Goal: Information Seeking & Learning: Learn about a topic

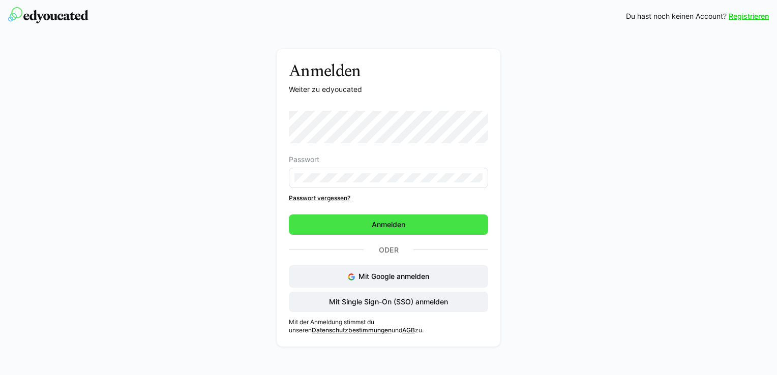
click at [410, 226] on span "Anmelden" at bounding box center [388, 225] width 199 height 20
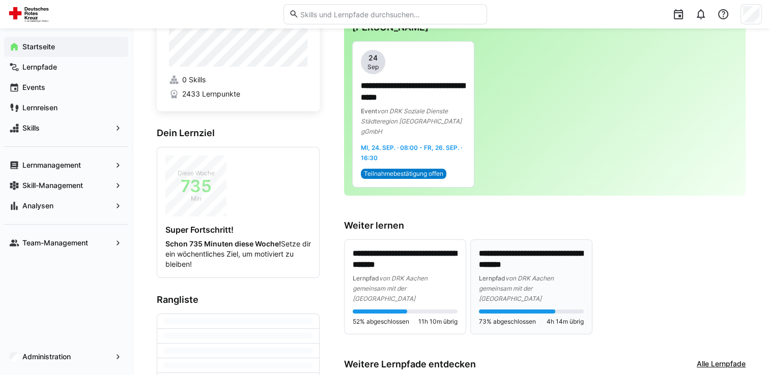
scroll to position [102, 0]
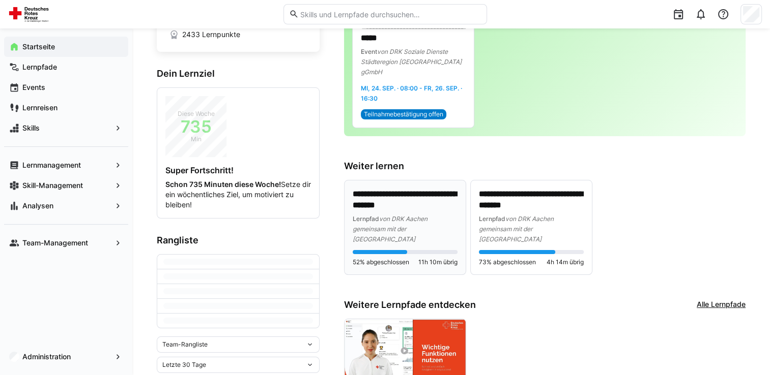
click at [407, 233] on div "Lernpfad von DRK Aachen gemeinsam mit der [GEOGRAPHIC_DATA]" at bounding box center [404, 229] width 105 height 31
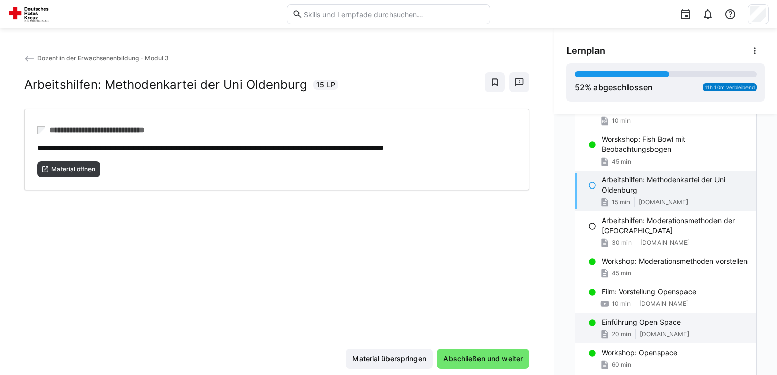
scroll to position [460, 0]
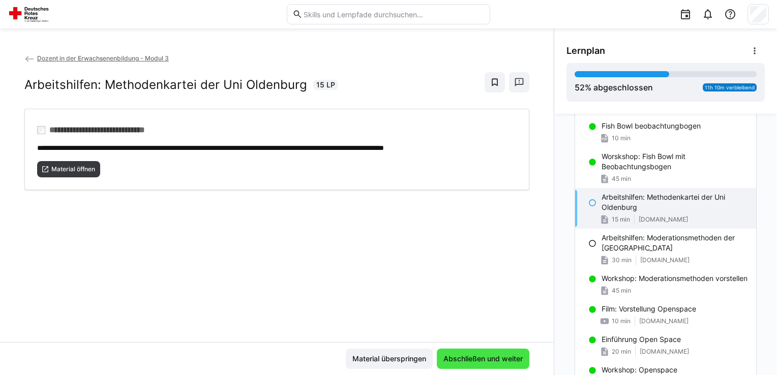
click at [488, 359] on span "Abschließen und weiter" at bounding box center [483, 359] width 82 height 10
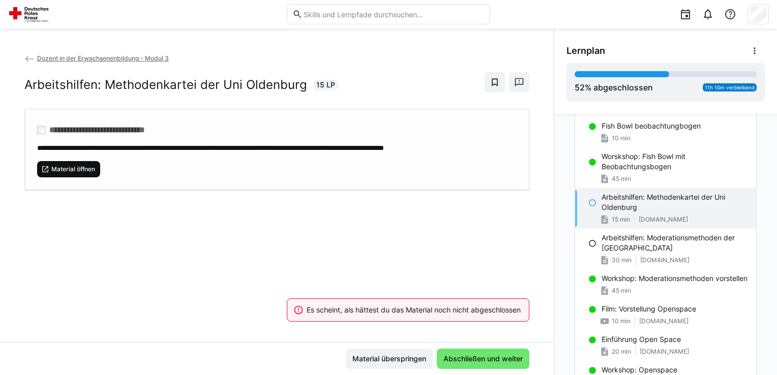
click at [79, 171] on span "Material öffnen" at bounding box center [73, 169] width 46 height 8
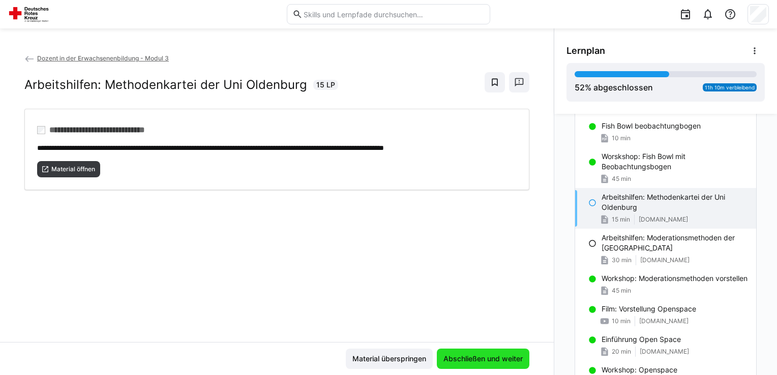
click at [482, 352] on span "Abschließen und weiter" at bounding box center [483, 359] width 93 height 20
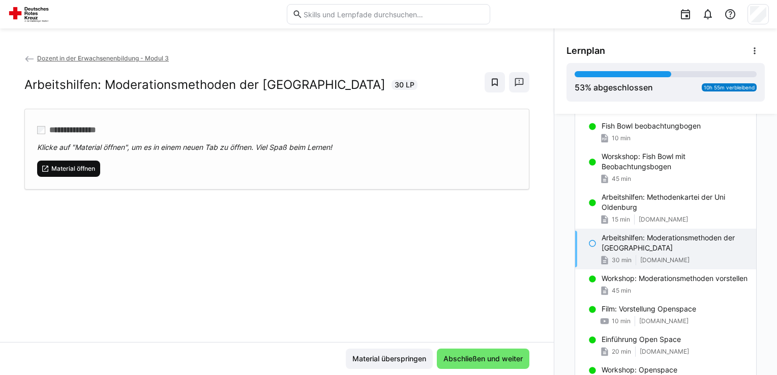
click at [78, 161] on span "Material öffnen" at bounding box center [68, 169] width 63 height 16
click at [492, 347] on div "Material überspringen Abschließen und weiter" at bounding box center [277, 358] width 554 height 33
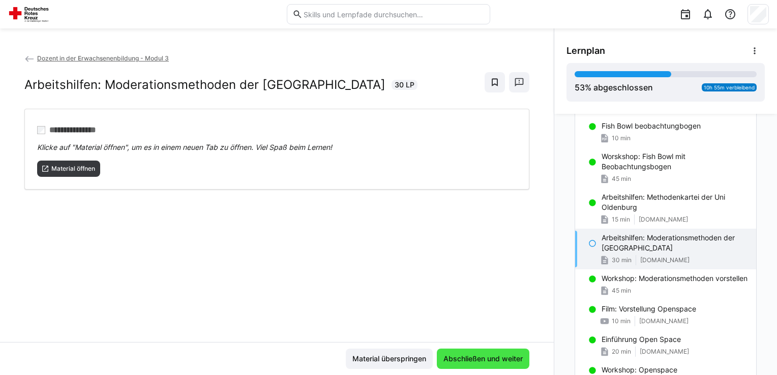
click at [493, 353] on span "Abschließen und weiter" at bounding box center [483, 359] width 93 height 20
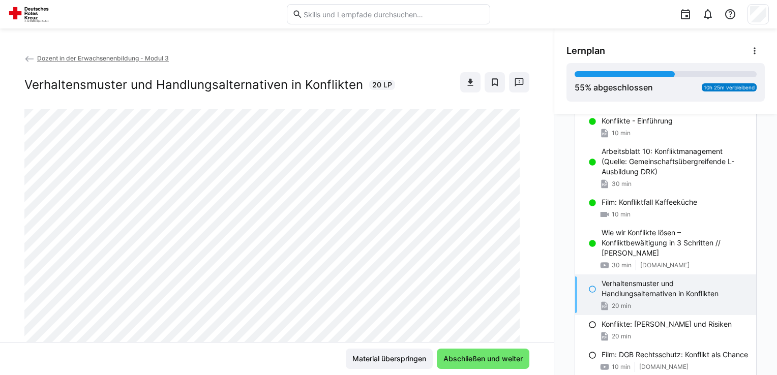
scroll to position [930, 0]
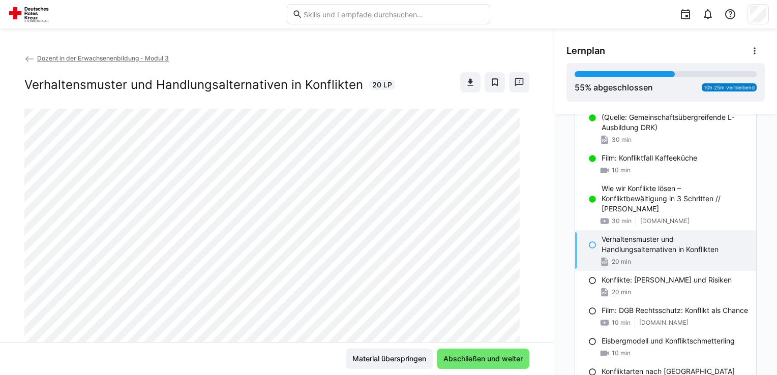
click at [656, 241] on p "Verhaltensmuster und Handlungsalternativen in Konflikten" at bounding box center [675, 244] width 146 height 20
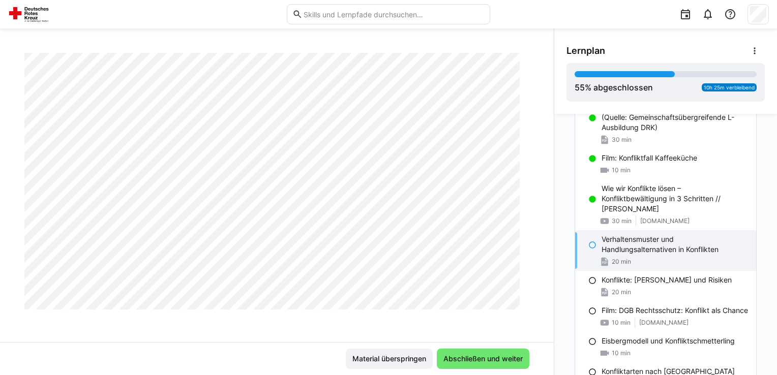
scroll to position [476, 0]
click at [482, 361] on span "Abschließen und weiter" at bounding box center [483, 359] width 82 height 10
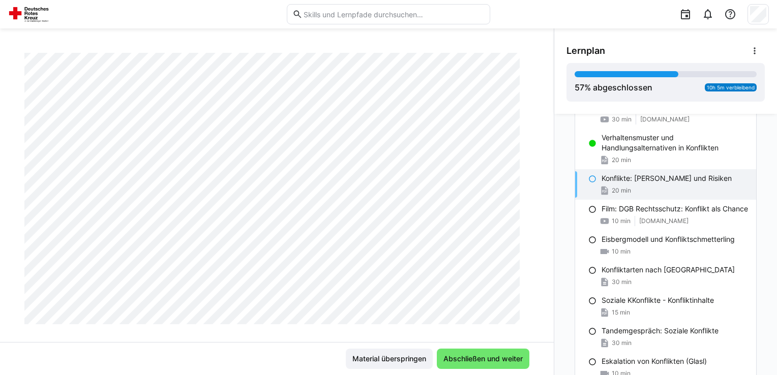
scroll to position [109, 0]
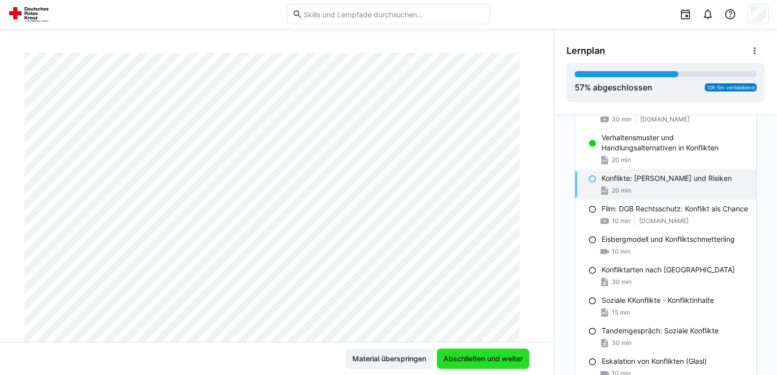
click at [450, 367] on span "Abschließen und weiter" at bounding box center [483, 359] width 93 height 20
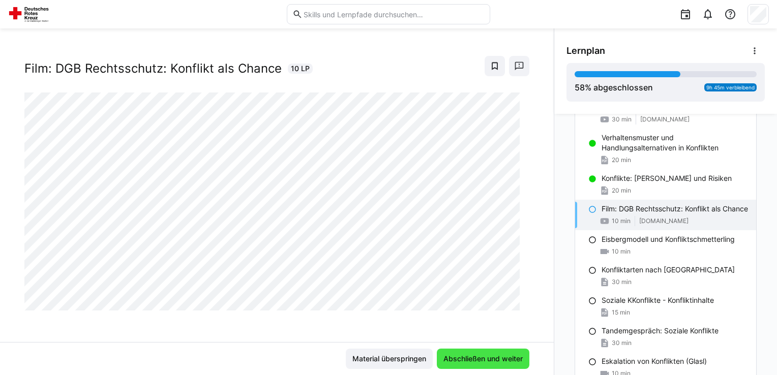
click at [450, 367] on span "Abschließen und weiter" at bounding box center [483, 359] width 93 height 20
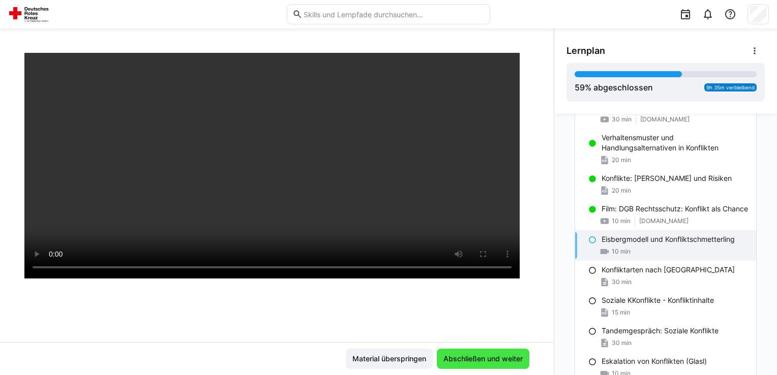
click at [490, 358] on span "Abschließen und weiter" at bounding box center [483, 359] width 82 height 10
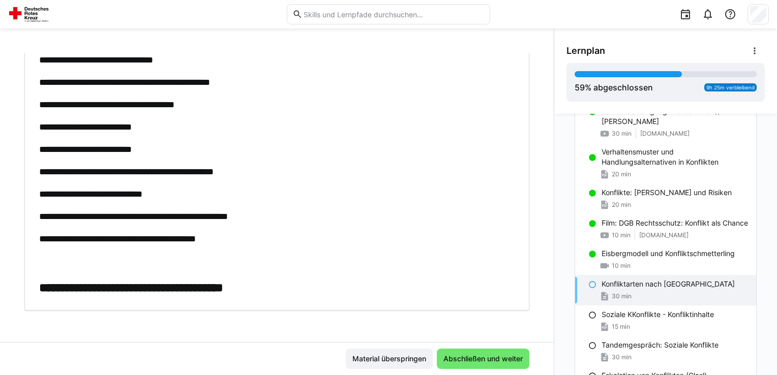
scroll to position [0, 0]
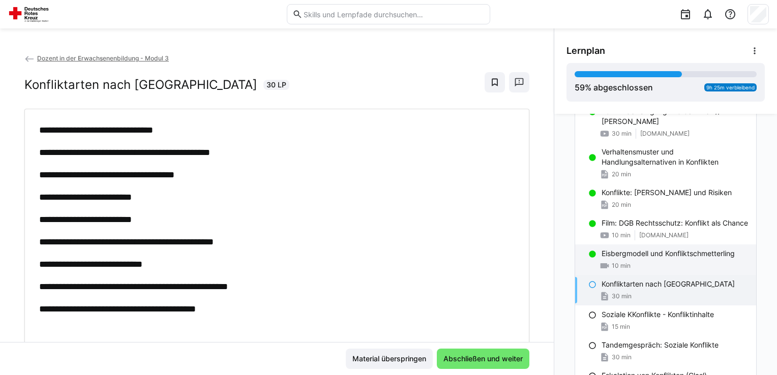
click at [642, 267] on div "10 min" at bounding box center [675, 266] width 146 height 10
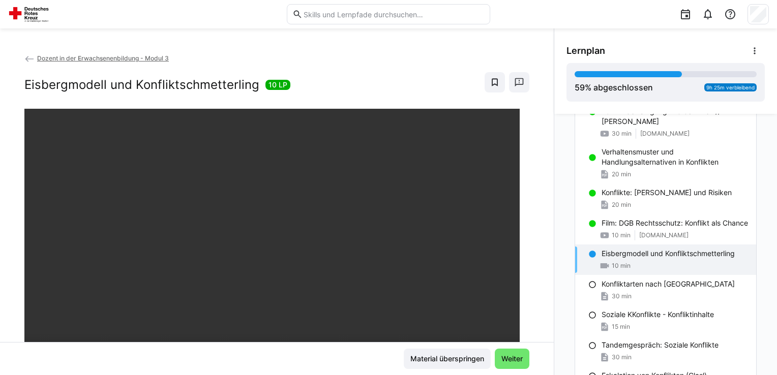
scroll to position [51, 0]
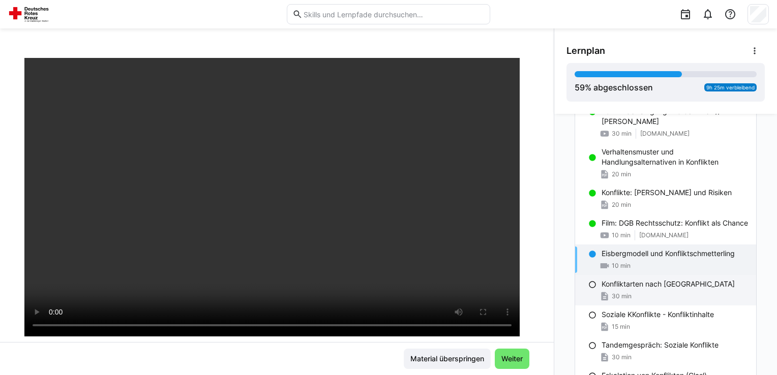
click at [674, 287] on p "Konfliktarten nach [GEOGRAPHIC_DATA]" at bounding box center [668, 284] width 133 height 10
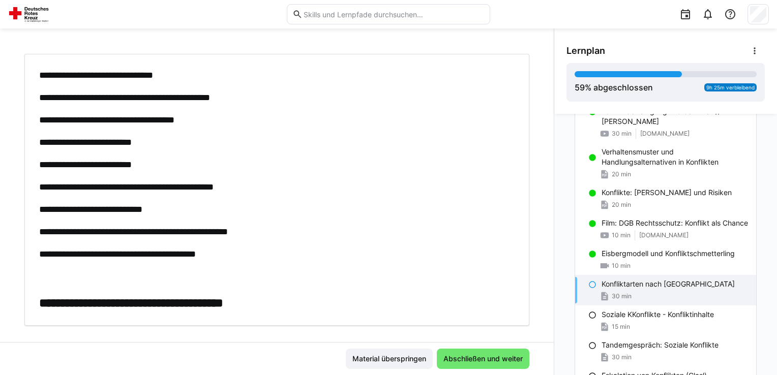
scroll to position [70, 0]
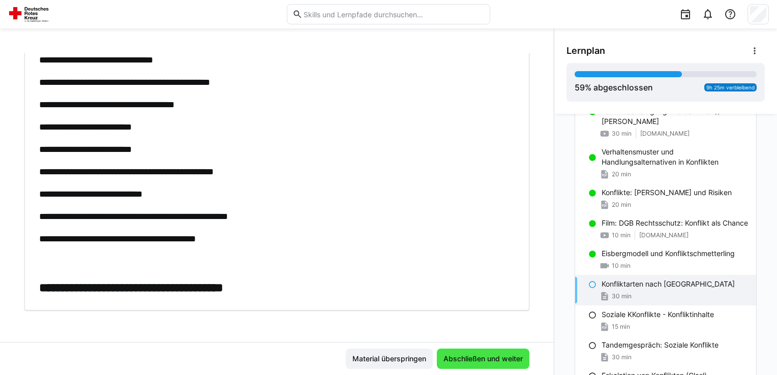
click at [454, 355] on span "Abschließen und weiter" at bounding box center [483, 359] width 82 height 10
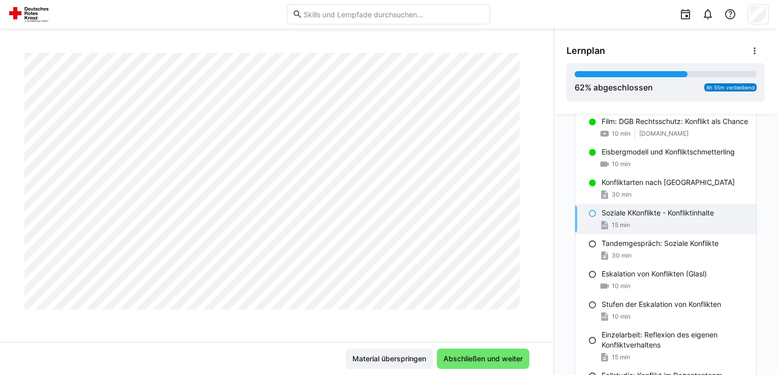
scroll to position [1186, 0]
click at [491, 362] on span "Abschließen und weiter" at bounding box center [483, 359] width 82 height 10
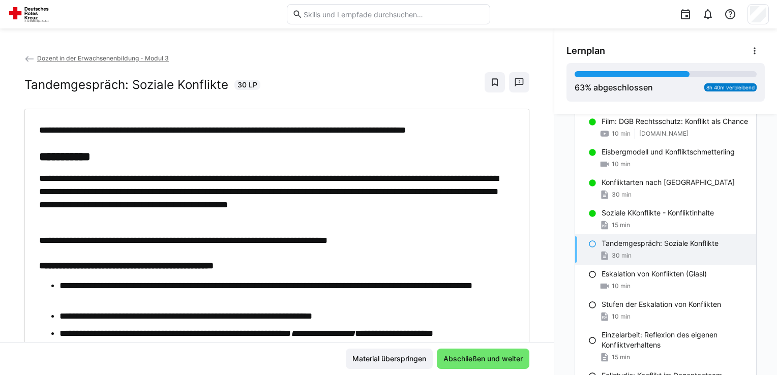
scroll to position [0, 0]
click at [676, 283] on div "10 min" at bounding box center [675, 286] width 146 height 10
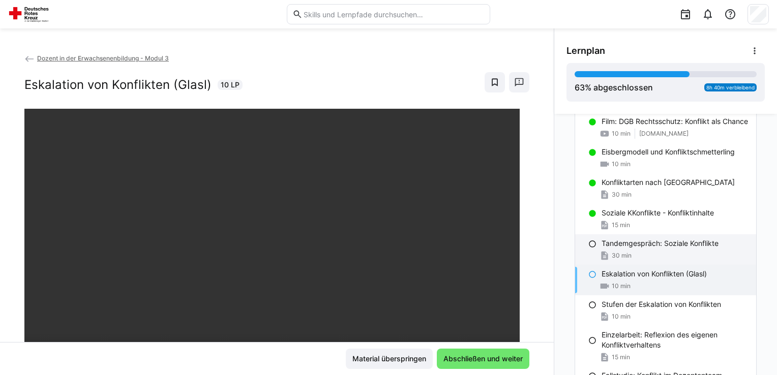
click at [673, 260] on div "Tandemgespräch: Soziale Konflikte 30 min" at bounding box center [665, 249] width 181 height 31
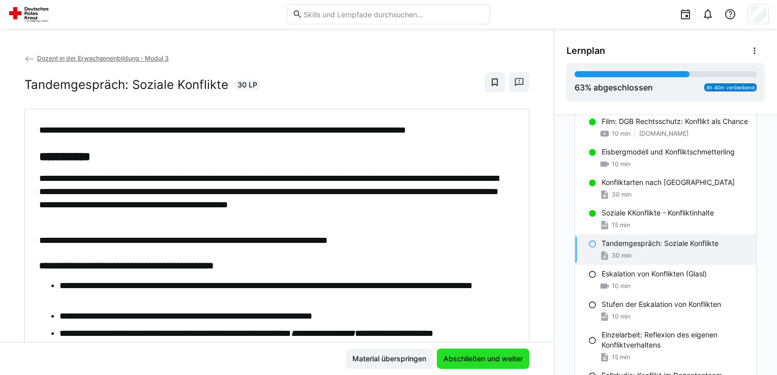
click at [485, 360] on span "Abschließen und weiter" at bounding box center [483, 359] width 82 height 10
